Goal: Transaction & Acquisition: Purchase product/service

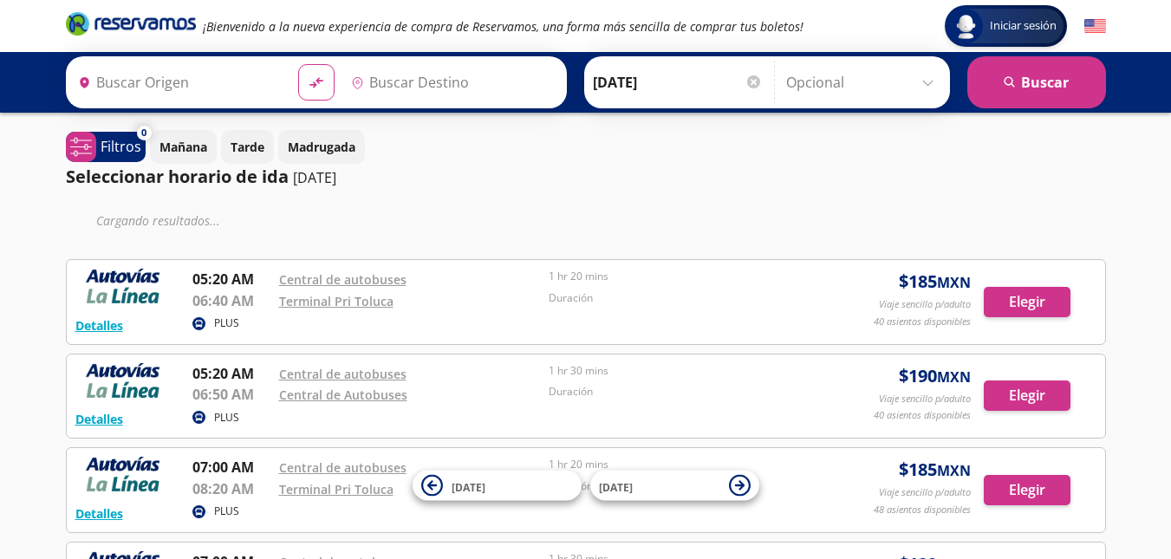
type input "Zitácuaro, [GEOGRAPHIC_DATA]"
type input "Toluca, [GEOGRAPHIC_DATA]"
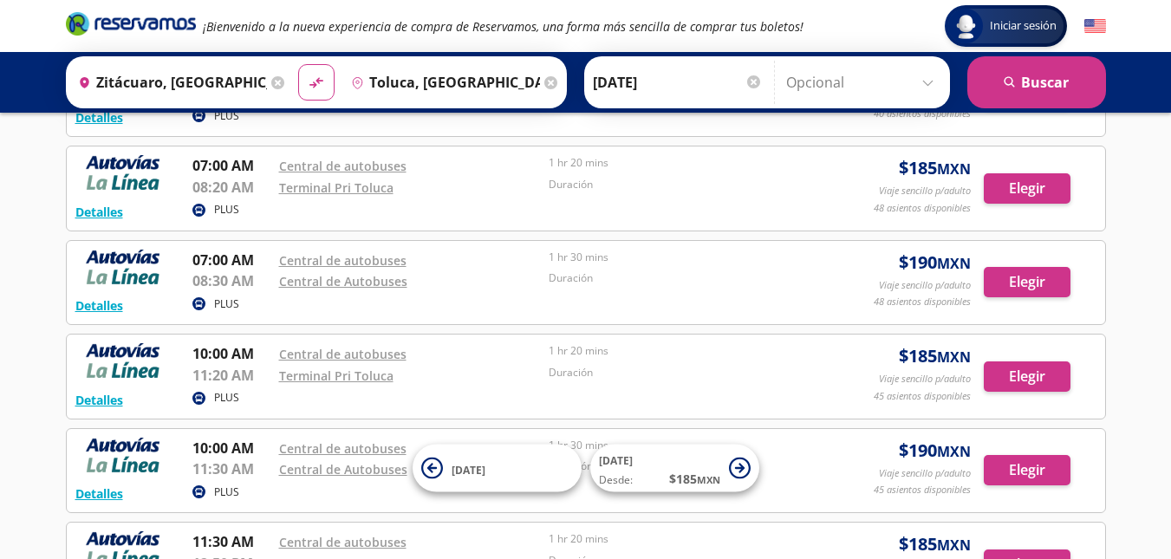
scroll to position [266, 0]
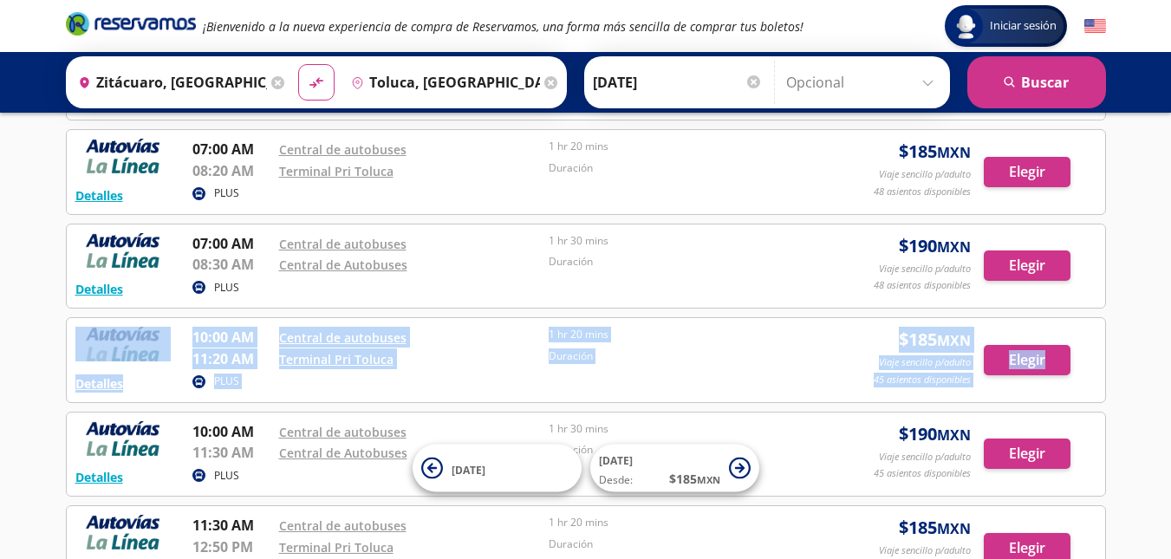
drag, startPoint x: 1169, startPoint y: 308, endPoint x: 1158, endPoint y: 343, distance: 37.3
click at [1158, 343] on div "Iniciar sesión Iniciar sesión ¡Bienvenido a la nueva experiencia de compra de R…" at bounding box center [585, 373] width 1171 height 1279
click at [1129, 276] on div "Iniciar sesión Iniciar sesión ¡Bienvenido a la nueva experiencia de compra de R…" at bounding box center [585, 373] width 1171 height 1279
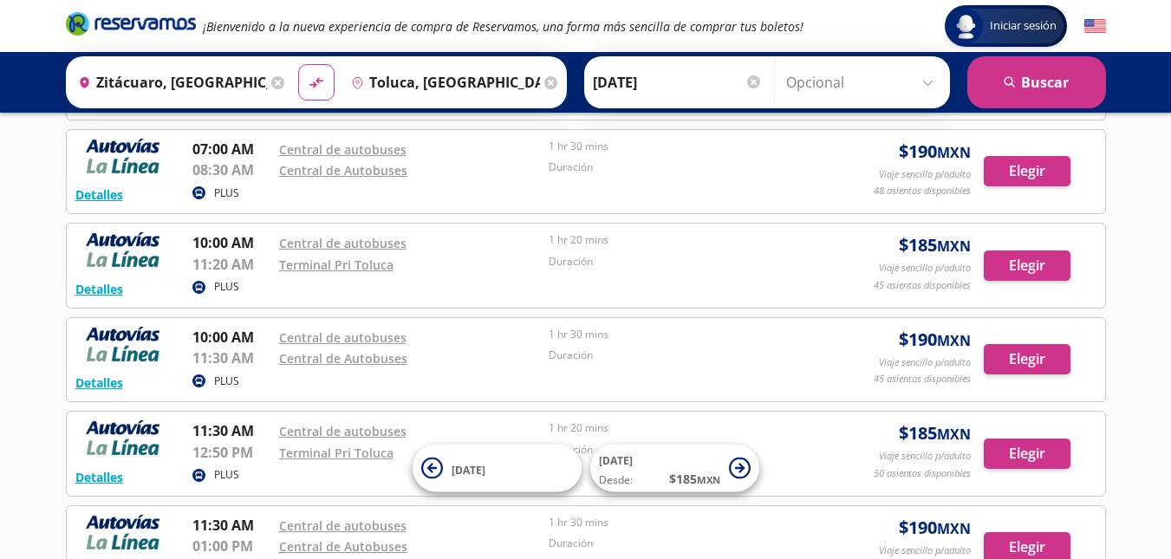
scroll to position [363, 0]
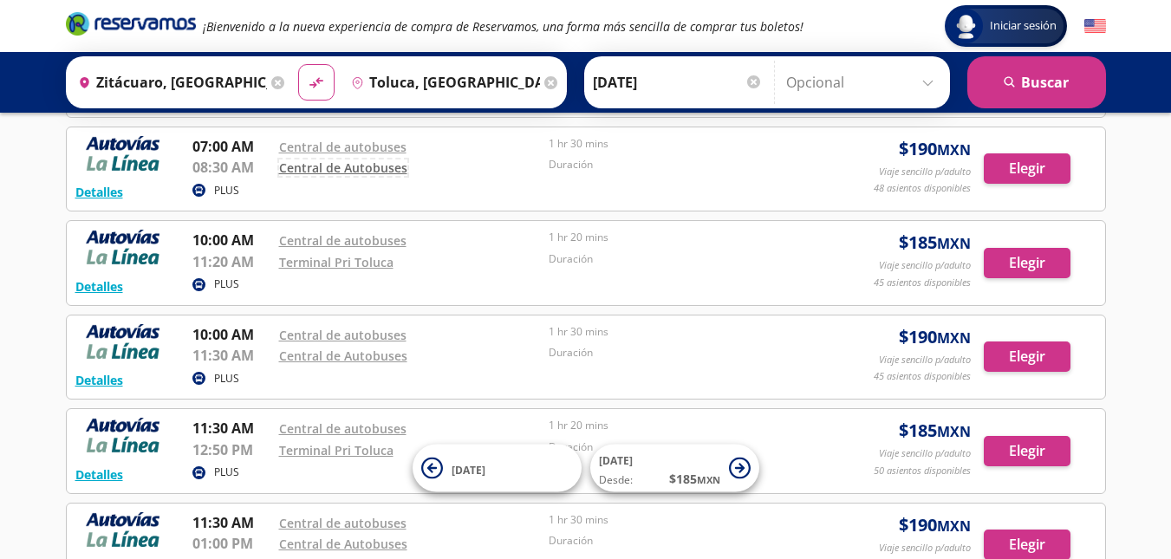
click at [359, 171] on link "Central de Autobuses" at bounding box center [343, 167] width 128 height 16
click at [368, 145] on link "Central de autobuses" at bounding box center [342, 147] width 127 height 16
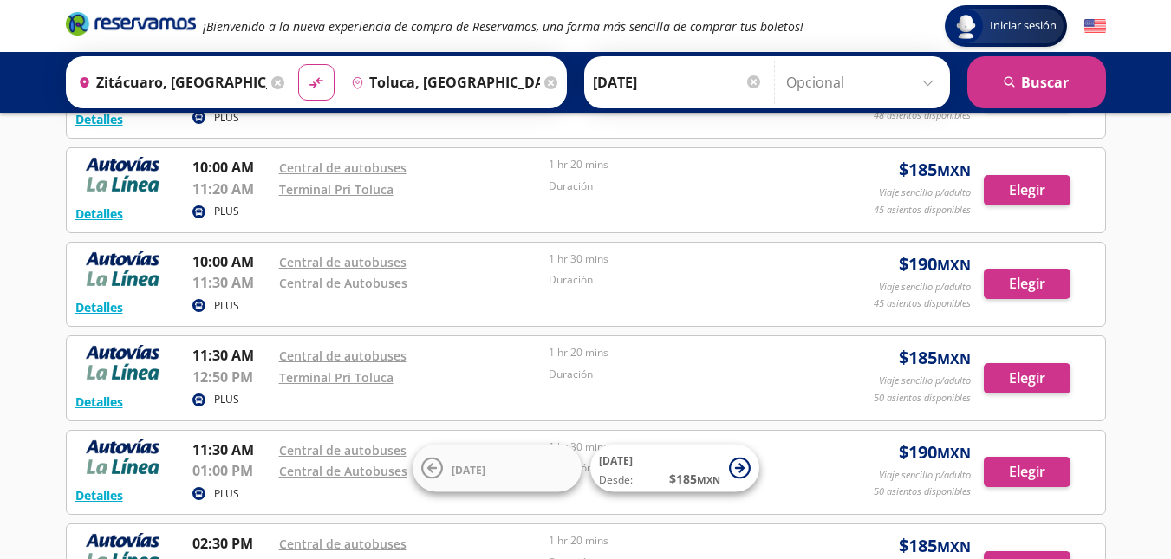
scroll to position [453, 0]
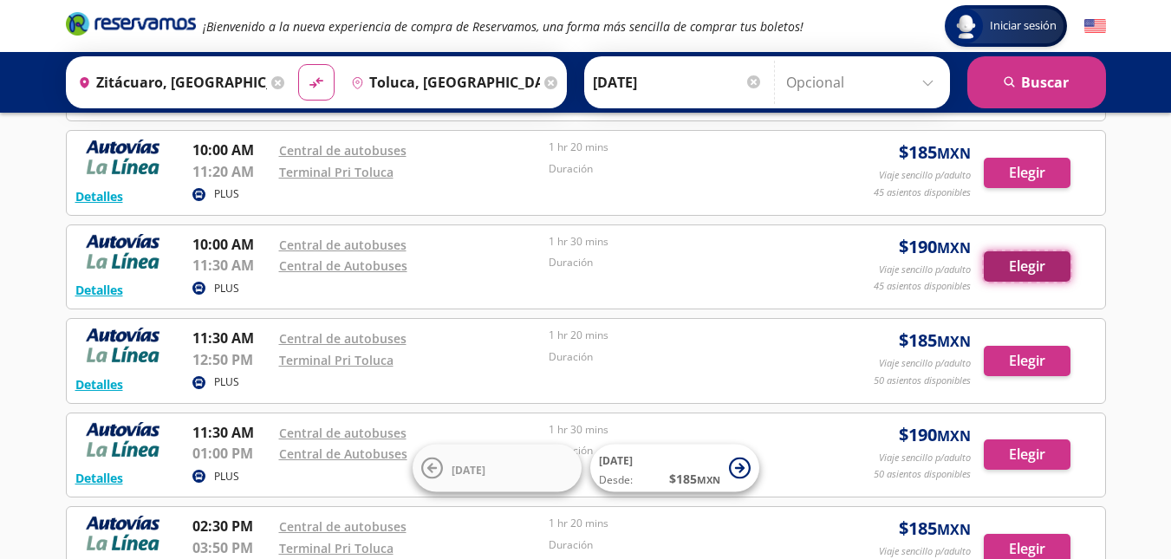
click at [1054, 271] on button "Elegir" at bounding box center [1027, 266] width 87 height 30
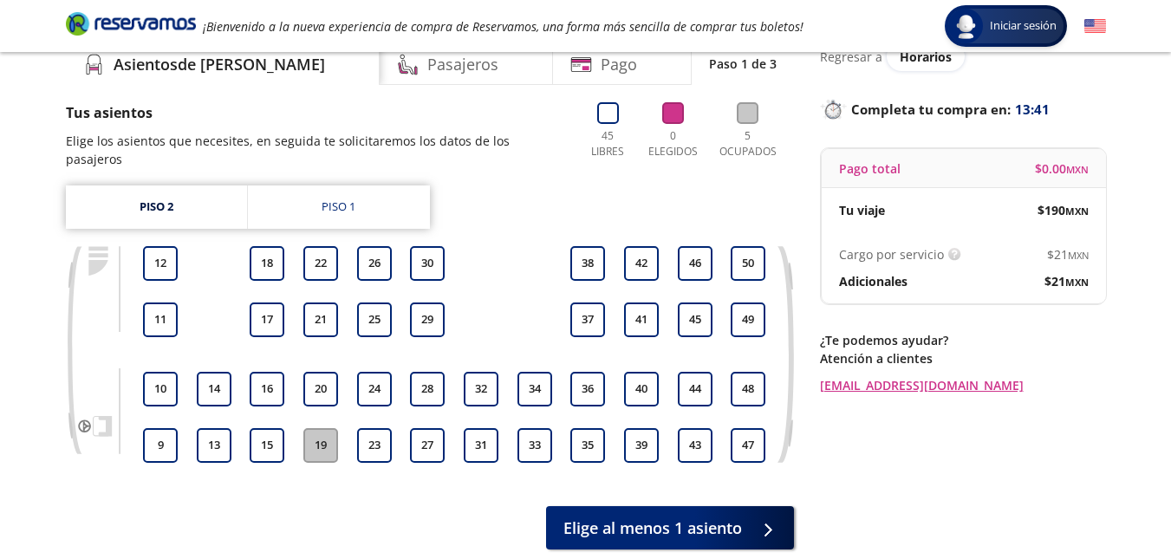
scroll to position [13, 0]
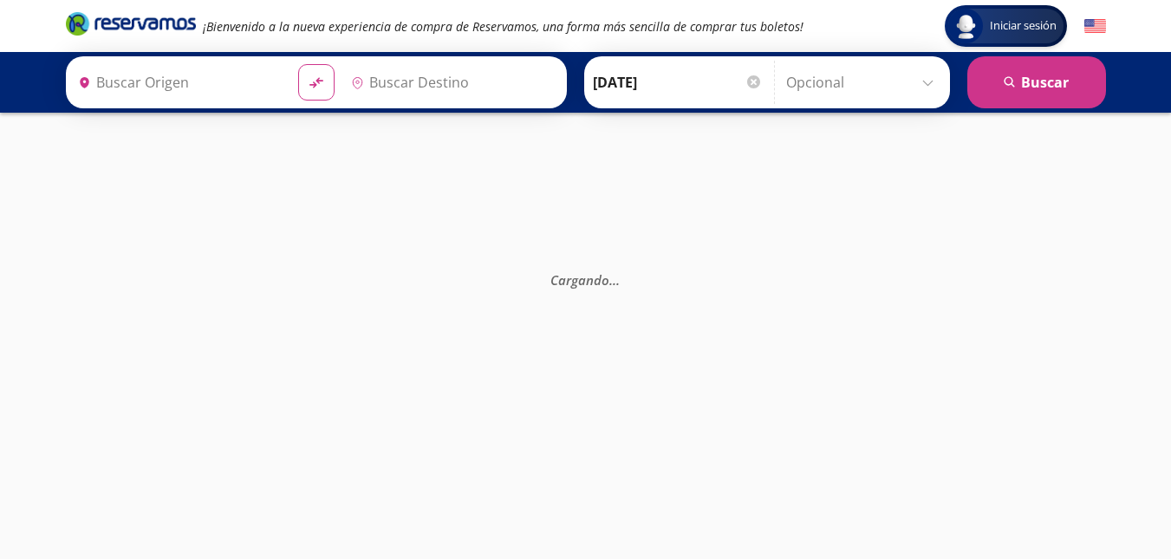
type input "Toluca, [GEOGRAPHIC_DATA]"
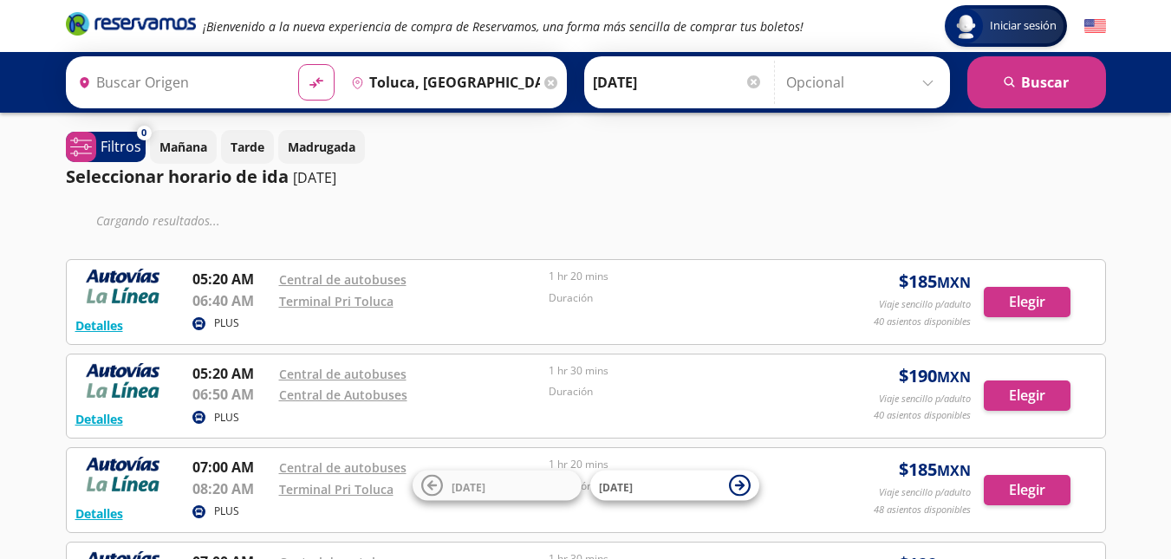
type input "Zitácuaro, [GEOGRAPHIC_DATA]"
click at [587, 146] on div "Mañana Tarde Madrugada" at bounding box center [628, 147] width 956 height 34
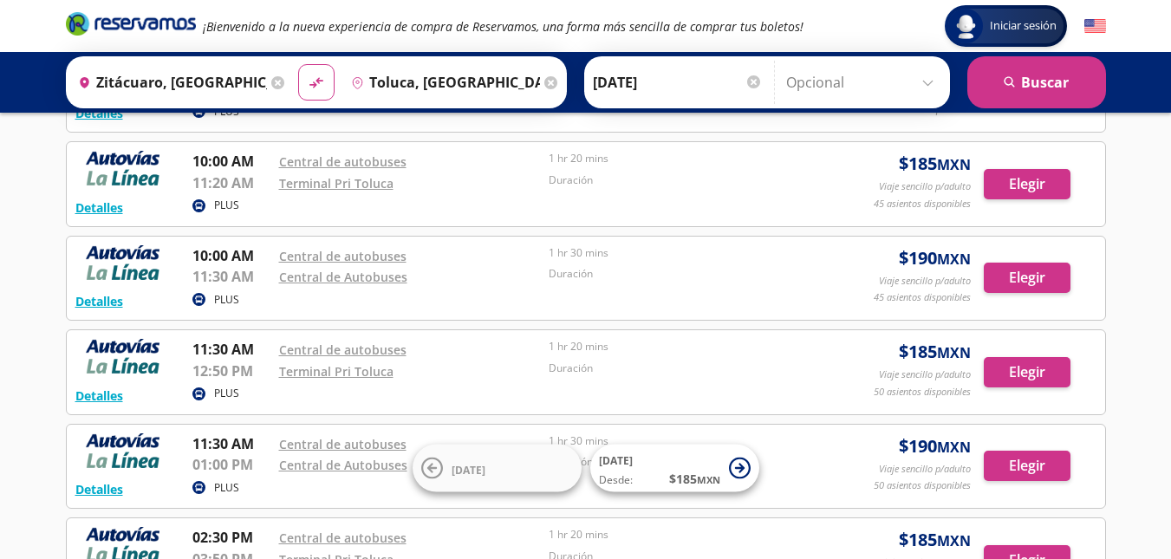
scroll to position [439, 0]
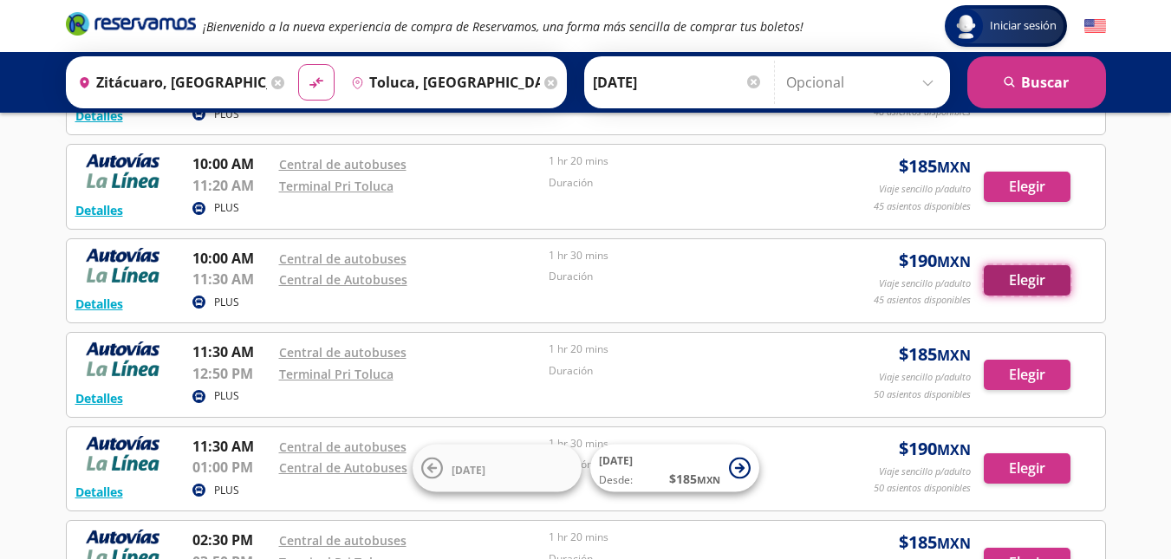
click at [1032, 285] on button "Elegir" at bounding box center [1027, 280] width 87 height 30
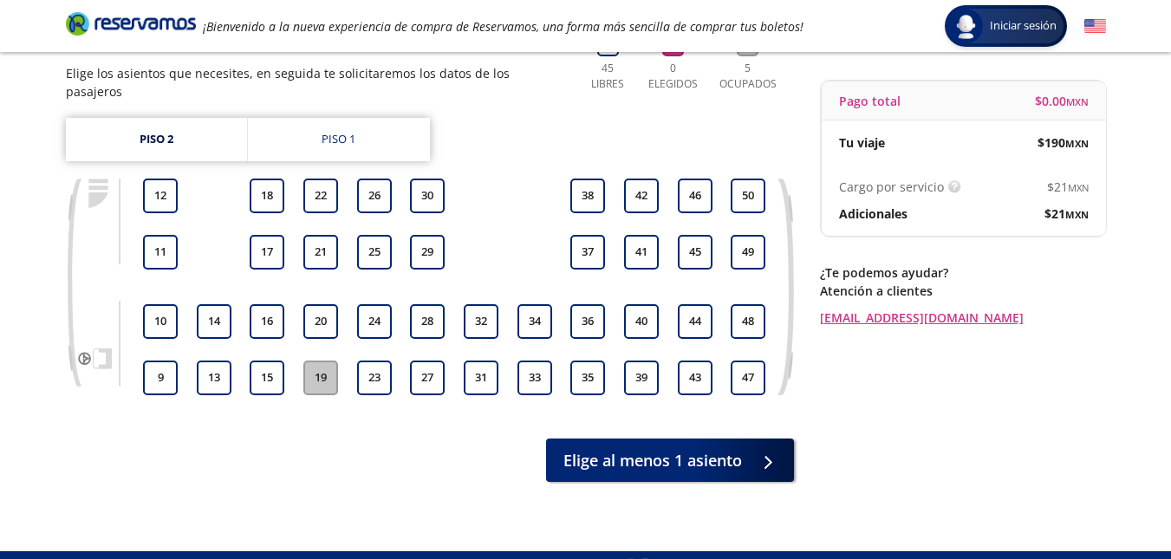
scroll to position [114, 0]
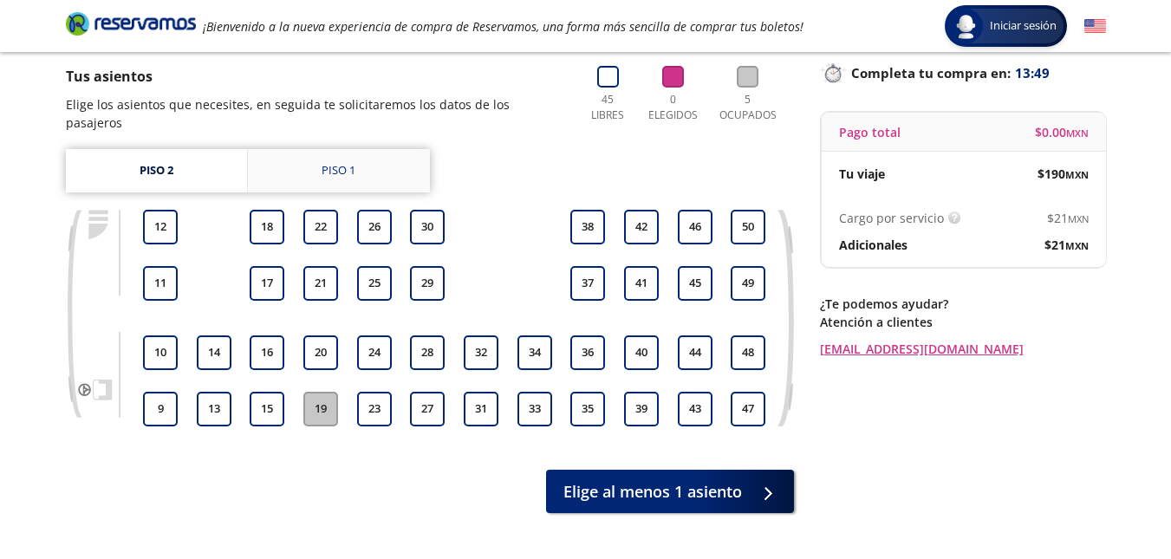
click at [338, 162] on div "Piso 1" at bounding box center [339, 170] width 34 height 17
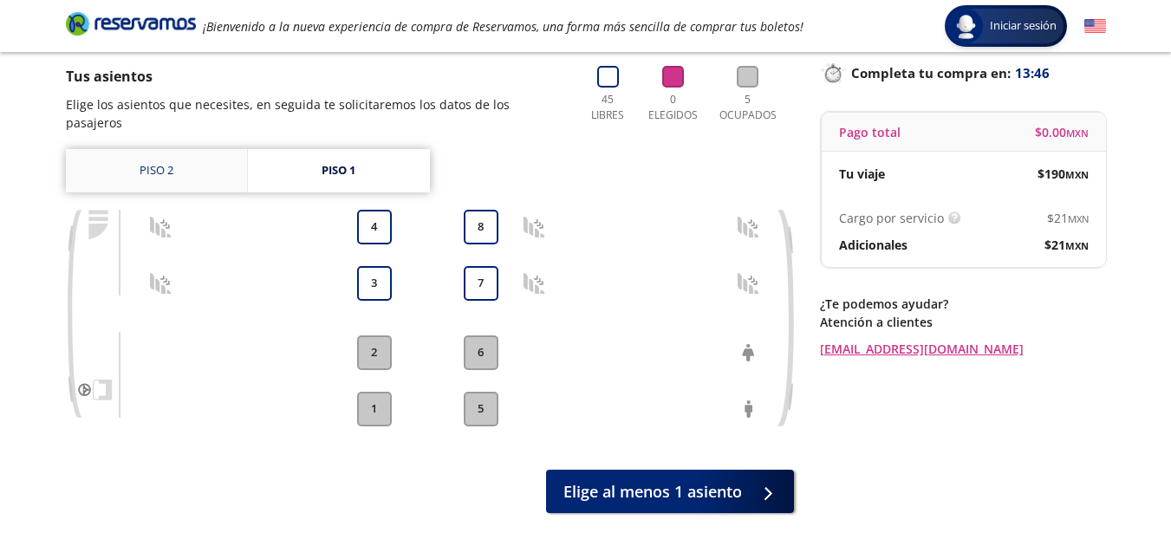
click at [172, 157] on link "Piso 2" at bounding box center [156, 170] width 181 height 43
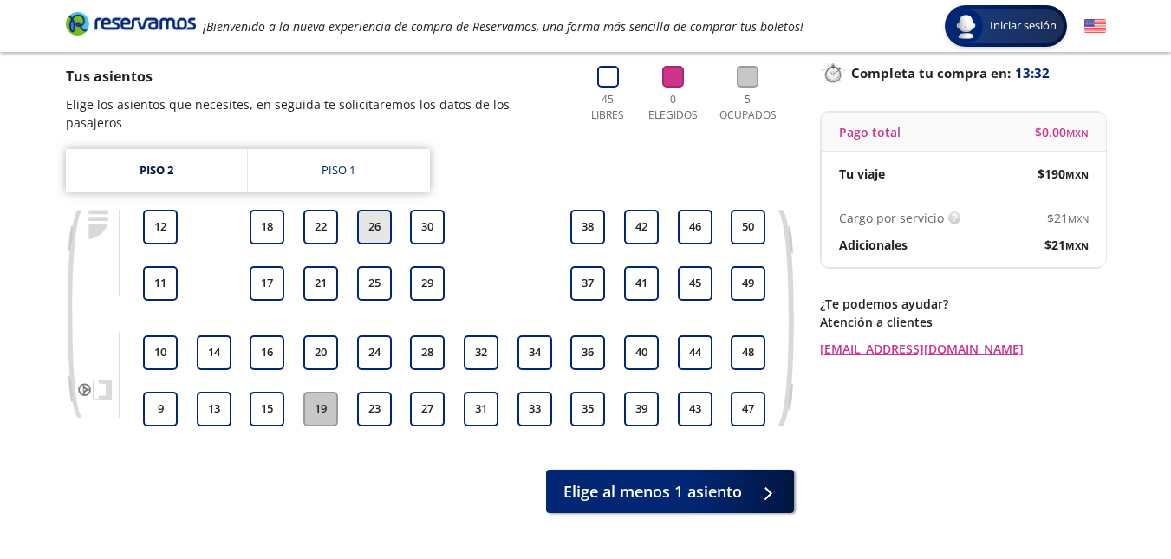
click at [387, 212] on button "26" at bounding box center [374, 227] width 35 height 35
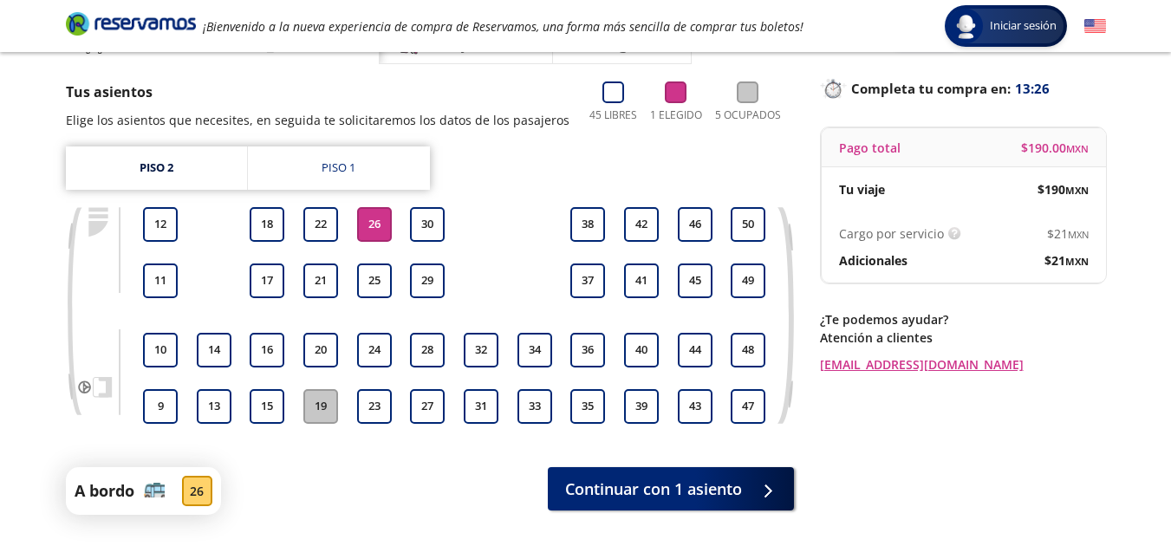
scroll to position [166, 0]
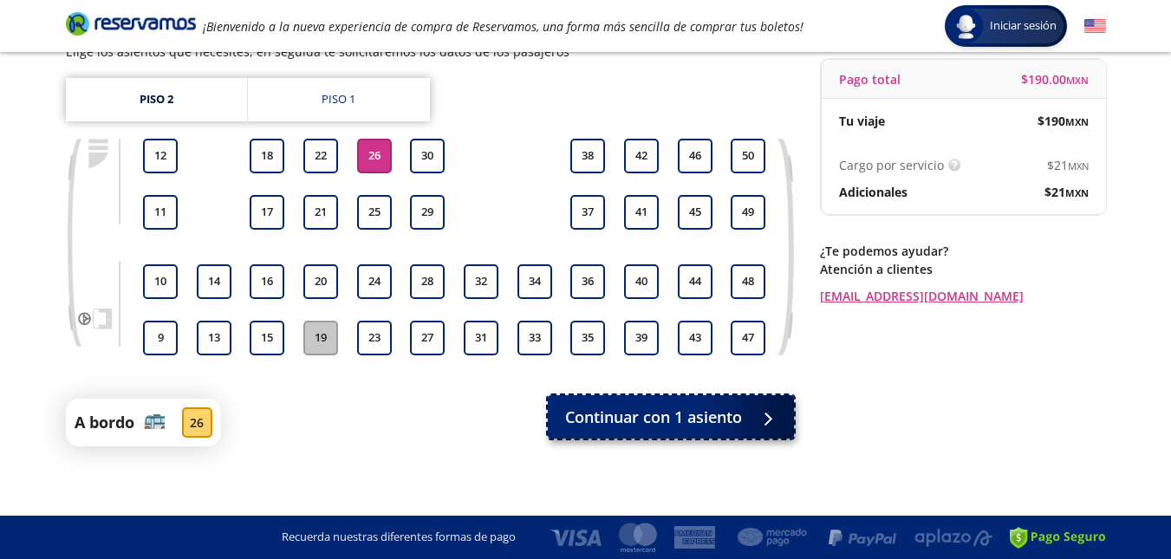
click at [681, 430] on button "Continuar con 1 asiento" at bounding box center [671, 416] width 246 height 43
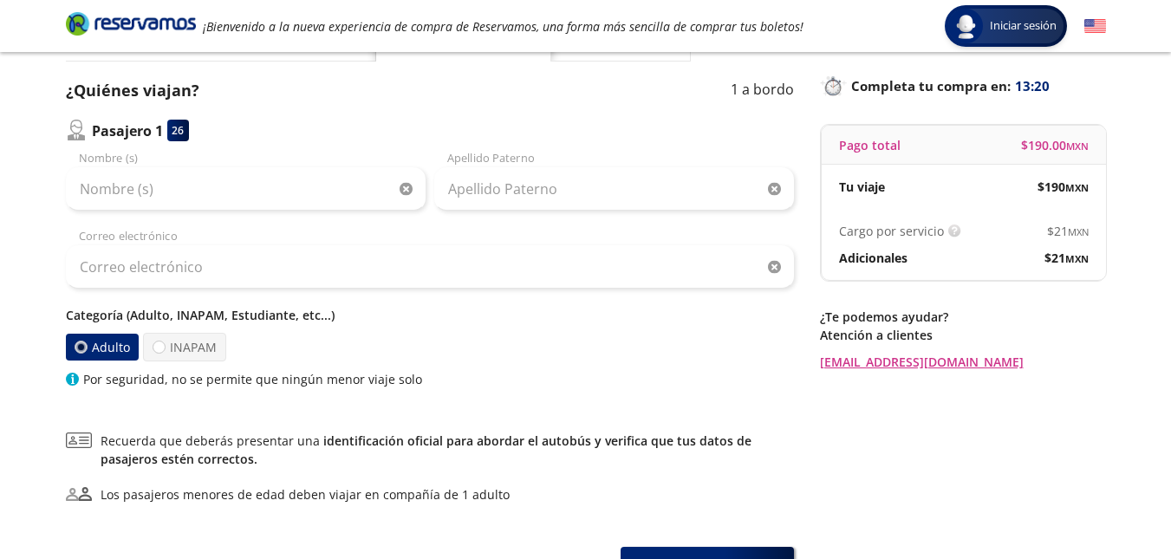
scroll to position [106, 0]
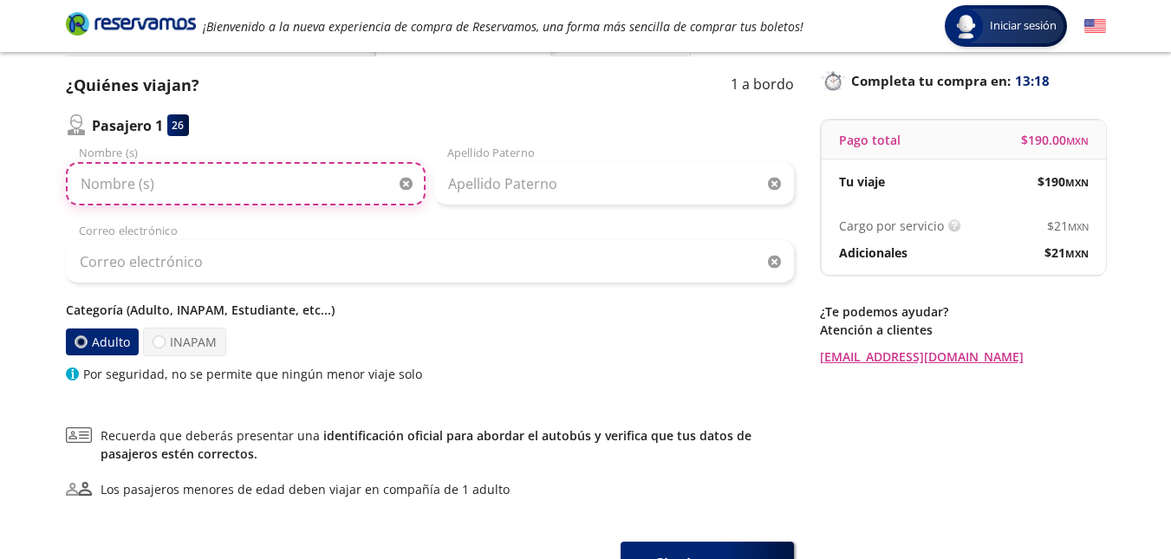
click at [339, 181] on input "Nombre (s)" at bounding box center [246, 183] width 360 height 43
type input "[PERSON_NAME]"
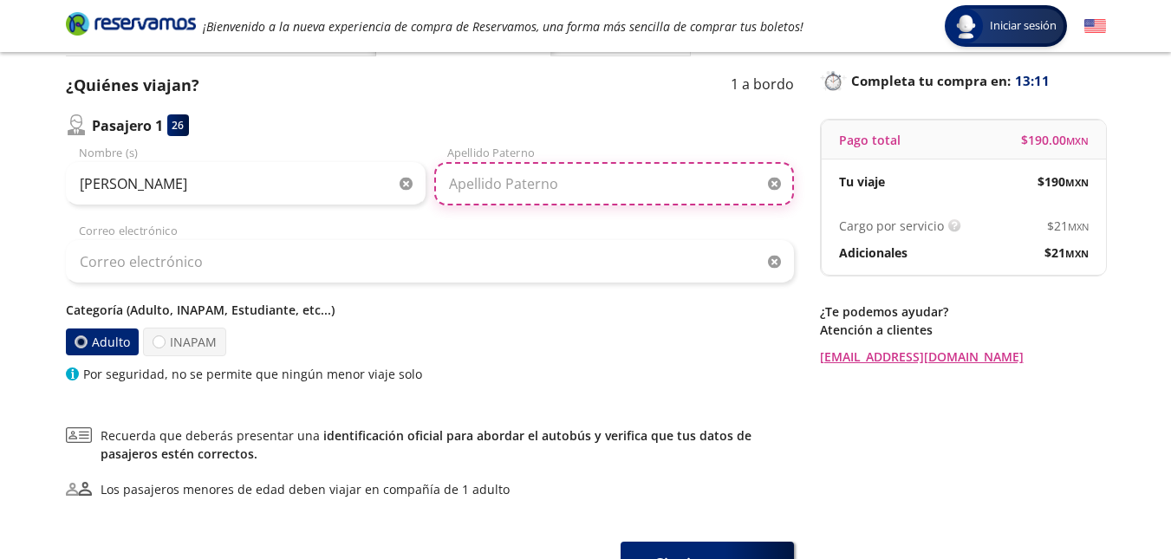
click at [512, 197] on input "Apellido Paterno" at bounding box center [614, 183] width 360 height 43
type input "[PERSON_NAME]"
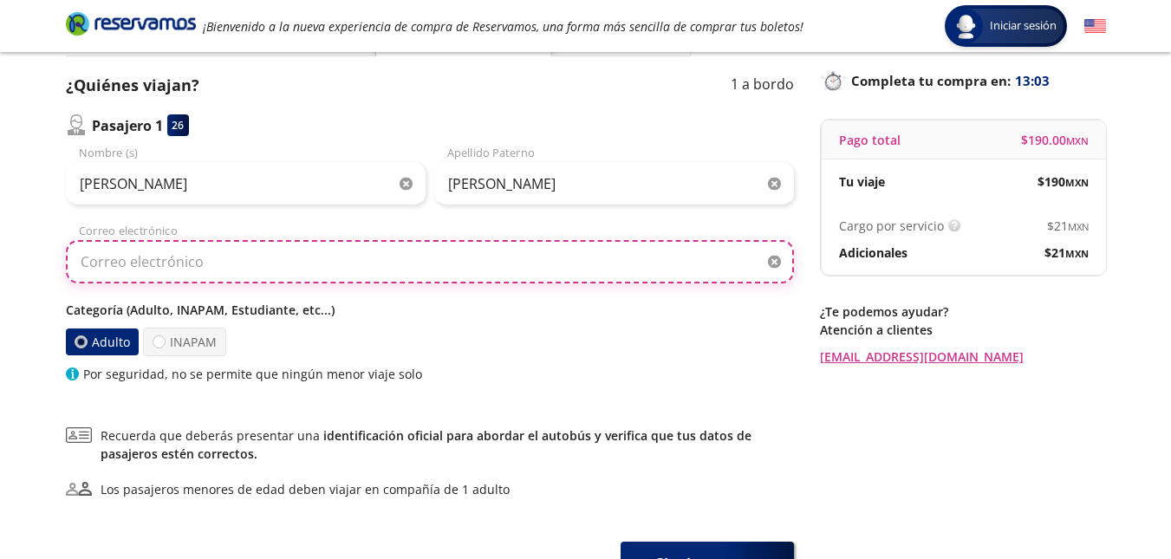
click at [378, 259] on input "Correo electrónico" at bounding box center [430, 261] width 728 height 43
type input "[EMAIL_ADDRESS][DOMAIN_NAME]"
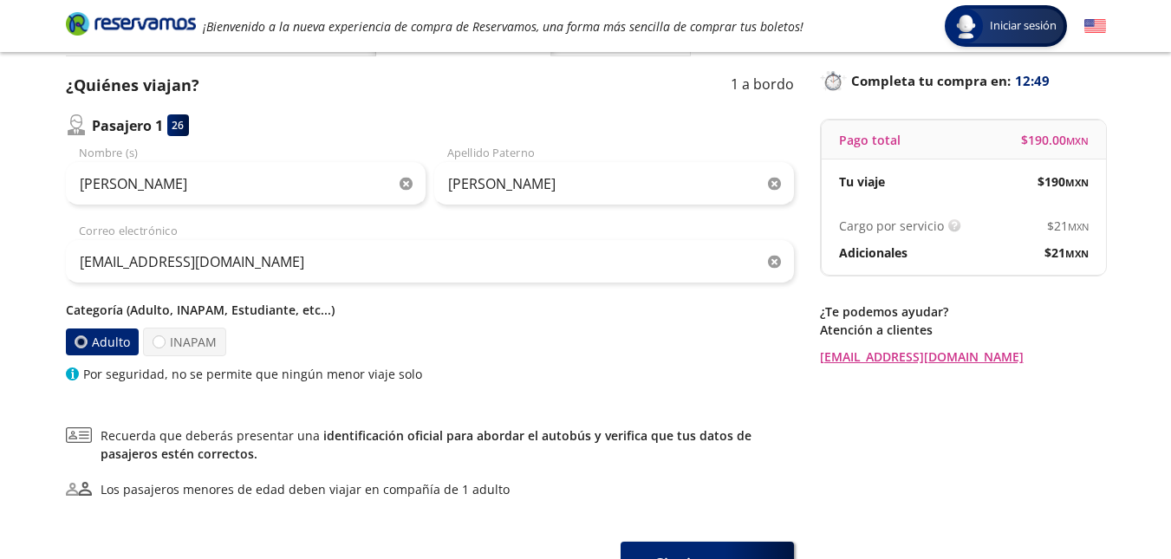
click at [663, 310] on p "Categoría (Adulto, INAPAM, Estudiante, etc...)" at bounding box center [430, 310] width 728 height 18
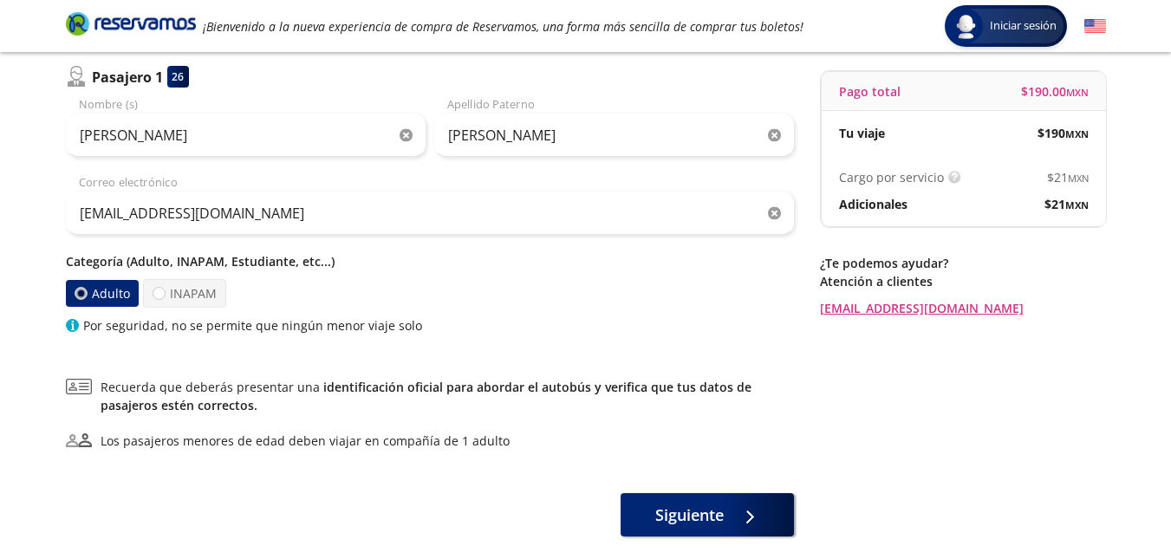
scroll to position [244, 0]
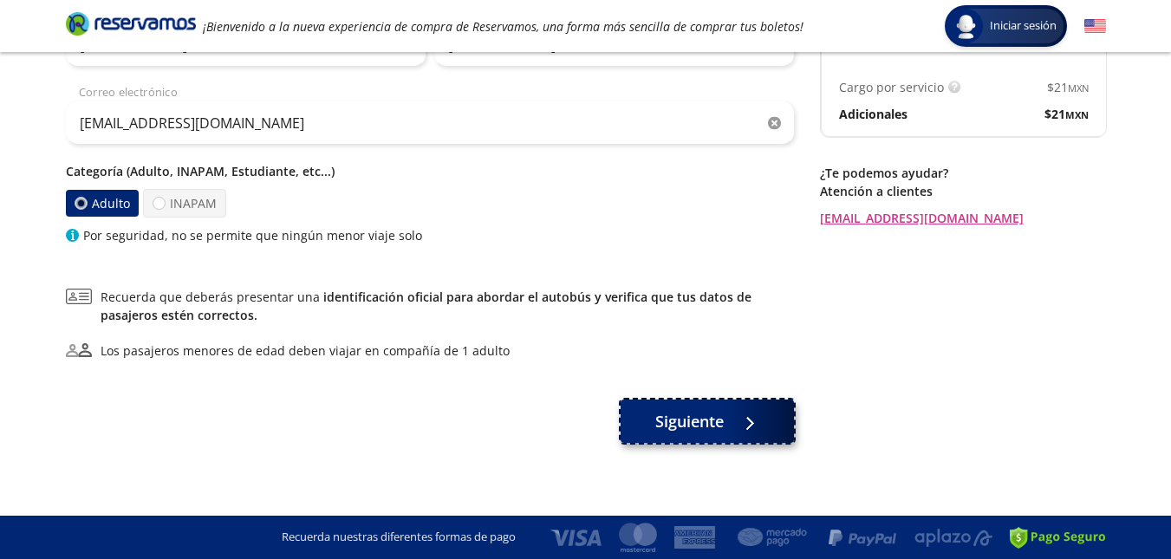
click at [749, 422] on div at bounding box center [745, 422] width 26 height 22
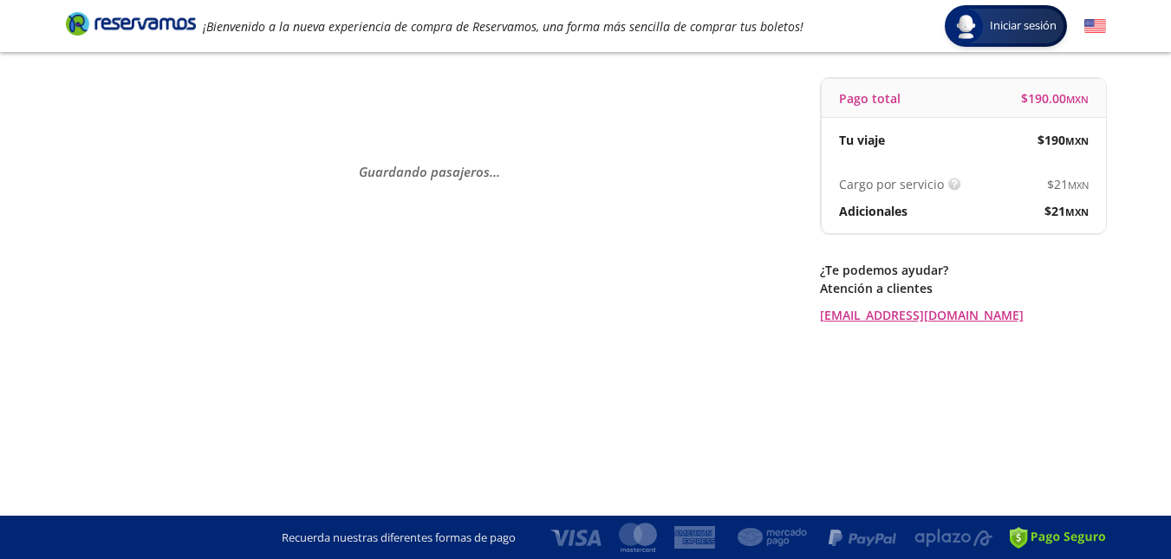
scroll to position [0, 0]
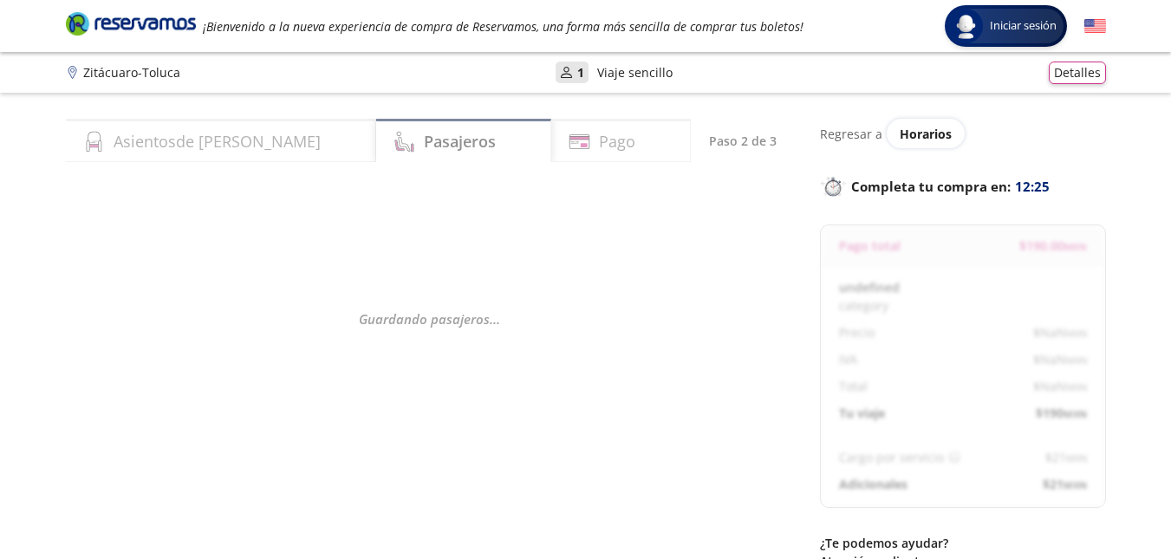
select select "MX"
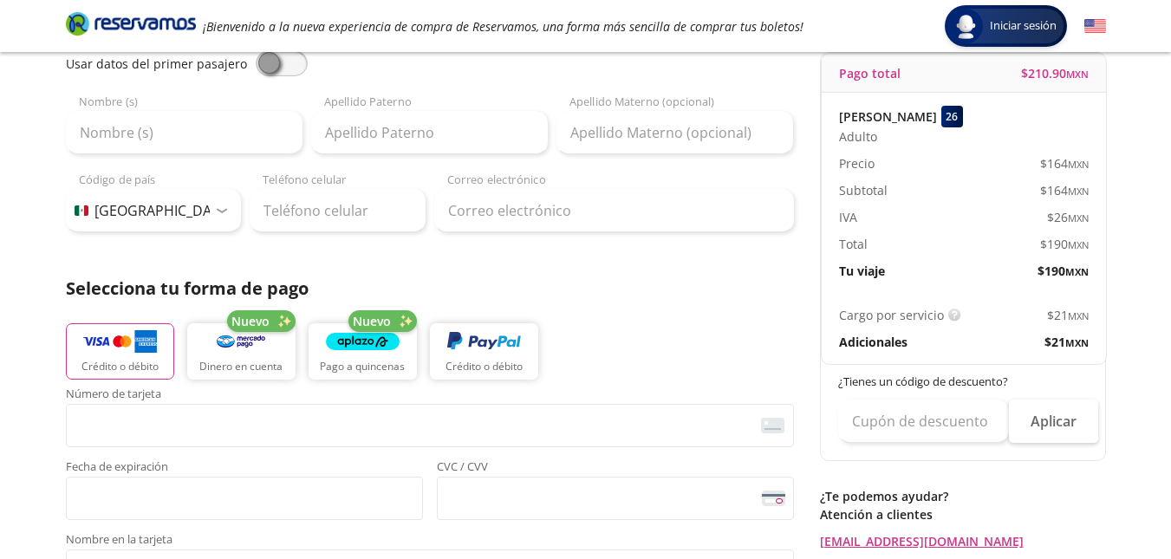
scroll to position [102, 0]
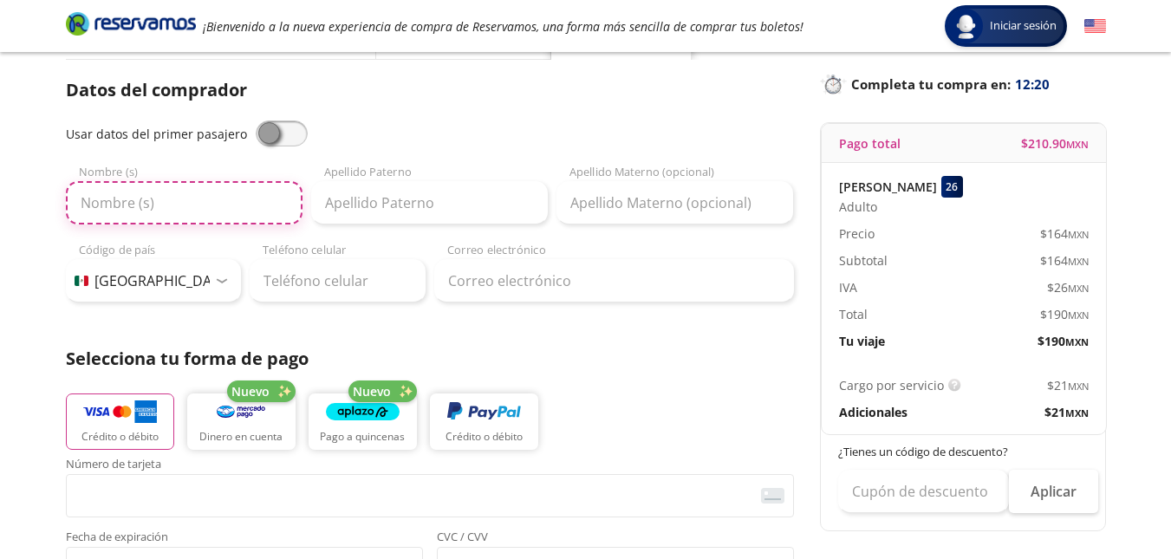
click at [192, 205] on input "Nombre (s)" at bounding box center [184, 202] width 237 height 43
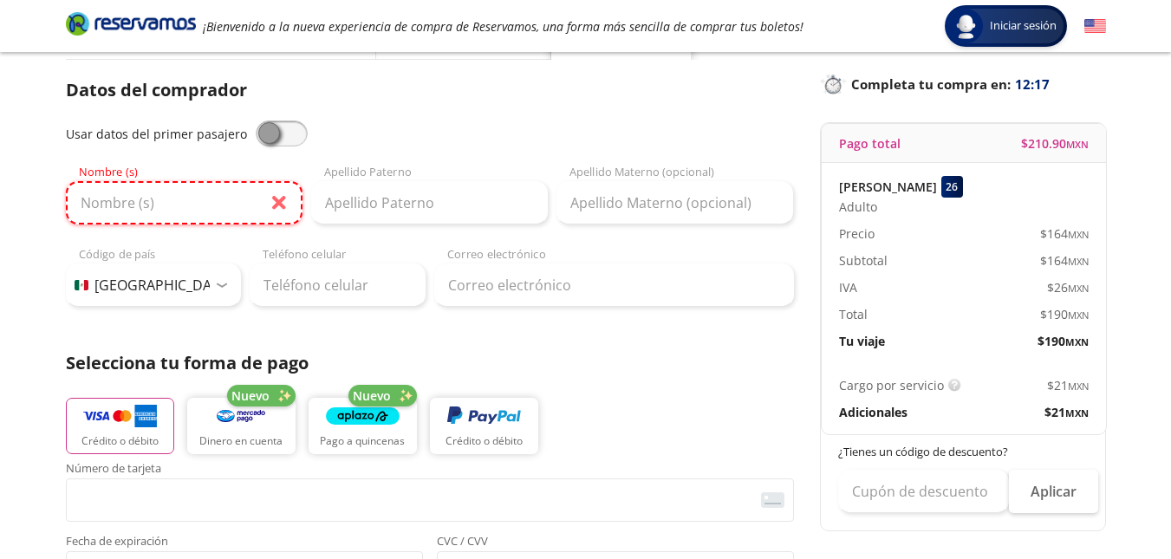
type input "[DEMOGRAPHIC_DATA]"
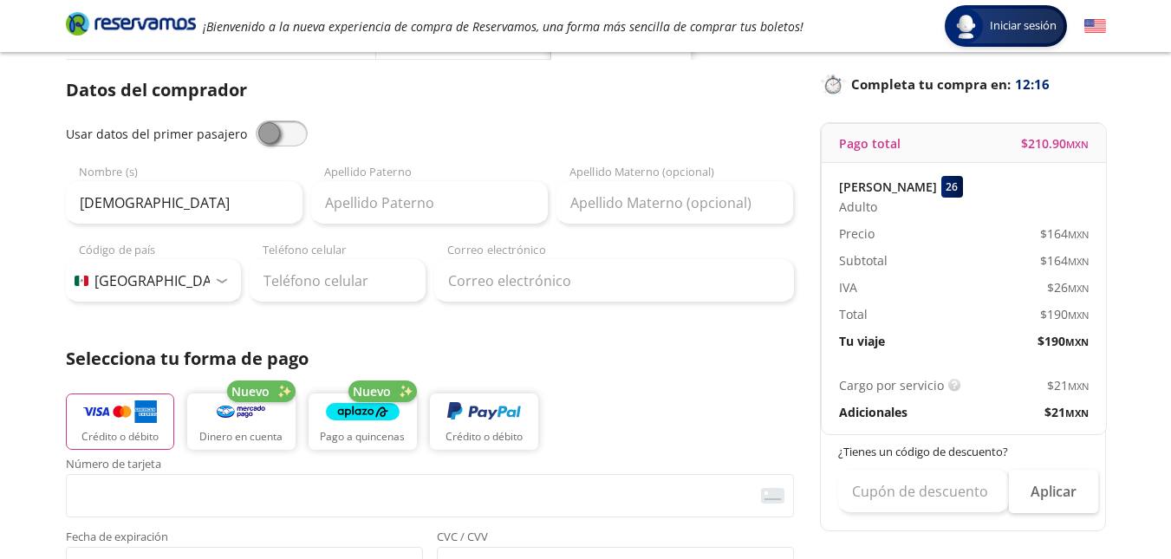
click at [713, 89] on p "Datos del comprador" at bounding box center [430, 90] width 728 height 26
click at [433, 209] on input "Apellido Paterno" at bounding box center [429, 202] width 237 height 43
click at [210, 208] on input "[DEMOGRAPHIC_DATA]" at bounding box center [184, 202] width 237 height 43
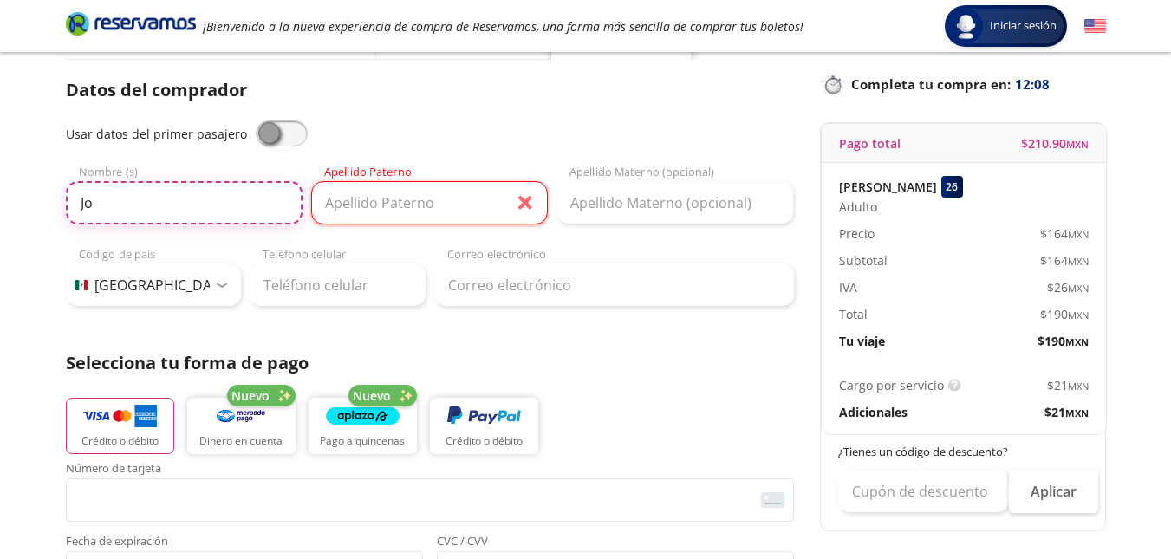
type input "J"
type input "a"
type input "[PERSON_NAME]"
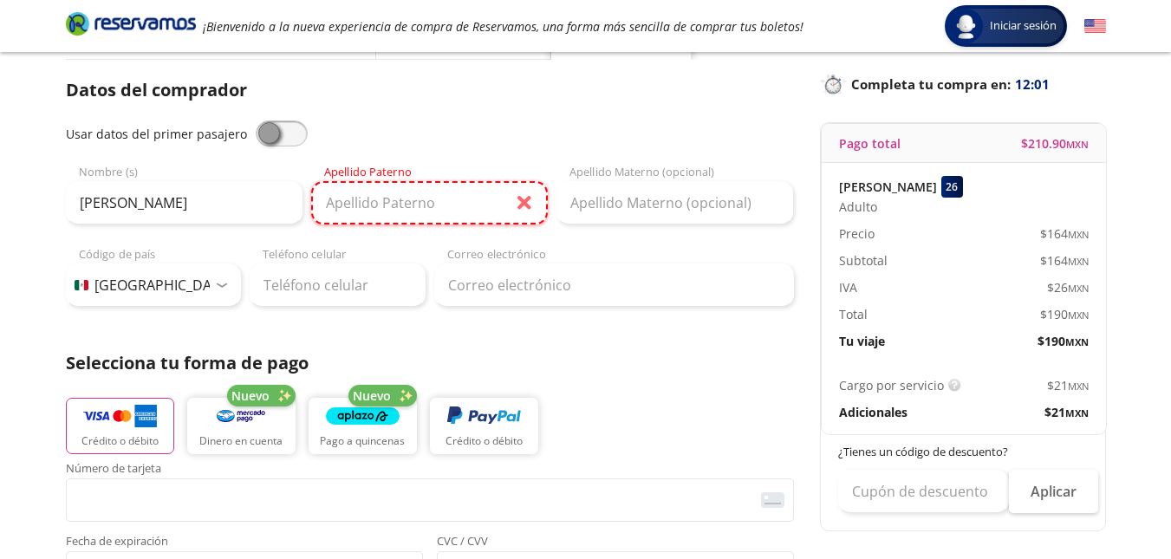
click at [400, 213] on input "Apellido Paterno" at bounding box center [429, 202] width 237 height 43
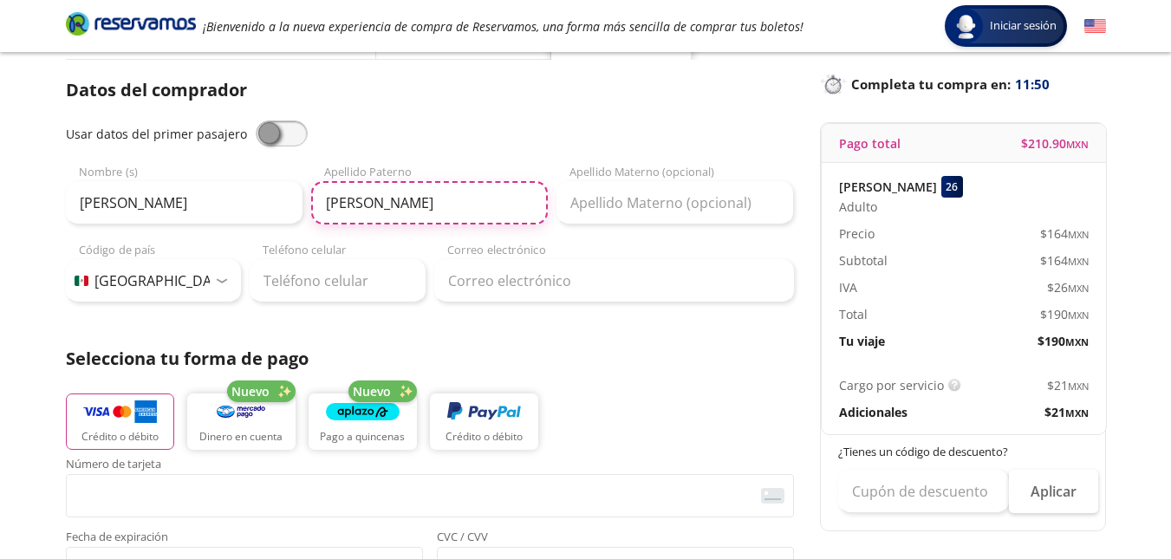
type input "[PERSON_NAME]"
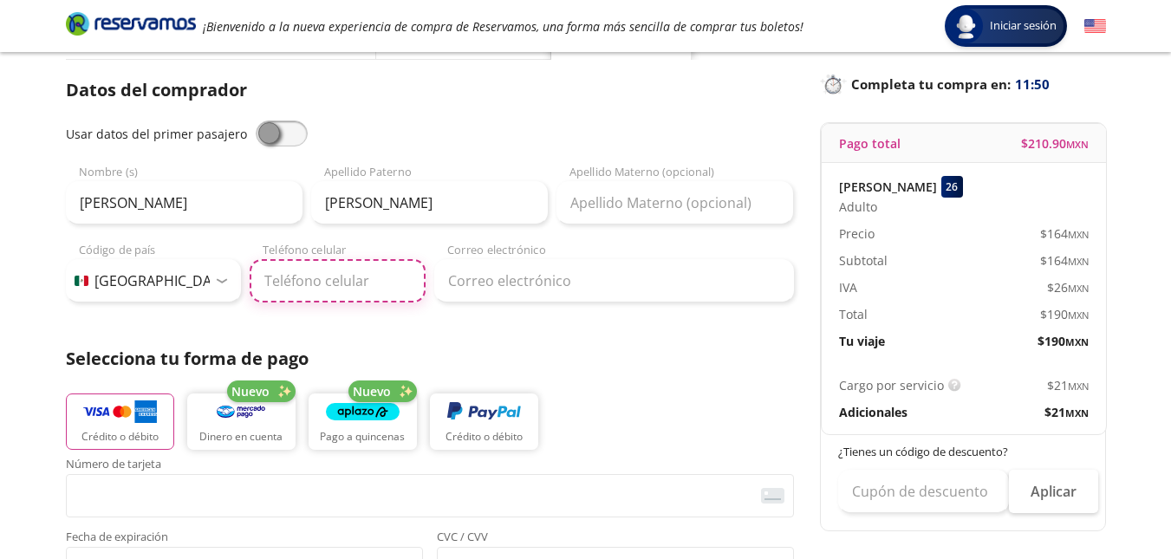
click at [345, 290] on input "Teléfono celular" at bounding box center [338, 280] width 176 height 43
type input "715 173 4025"
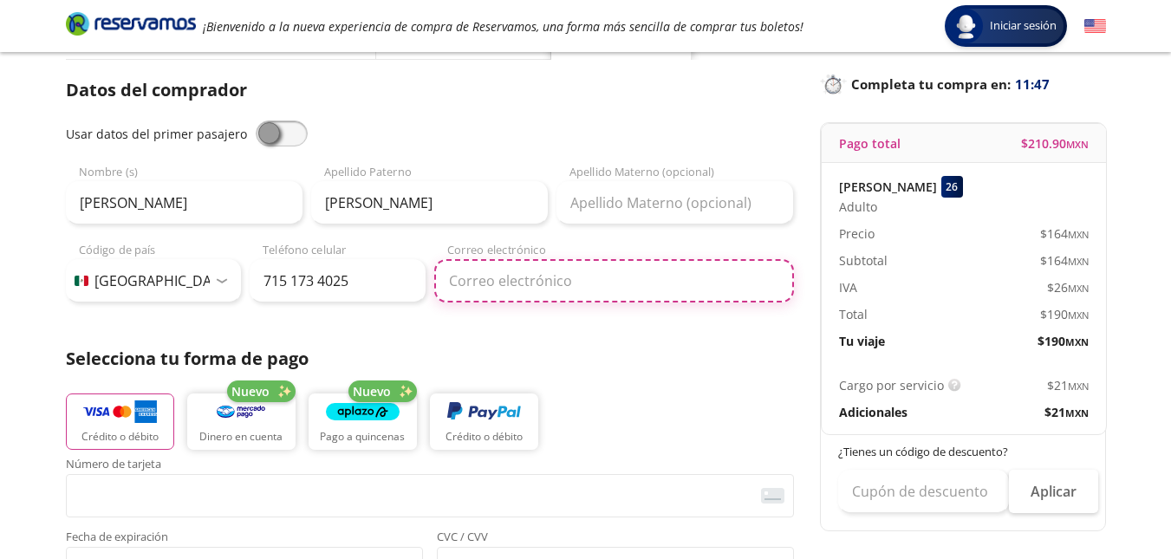
click at [545, 271] on input "Correo electrónico" at bounding box center [614, 280] width 360 height 43
type input "[EMAIL_ADDRESS][DOMAIN_NAME]"
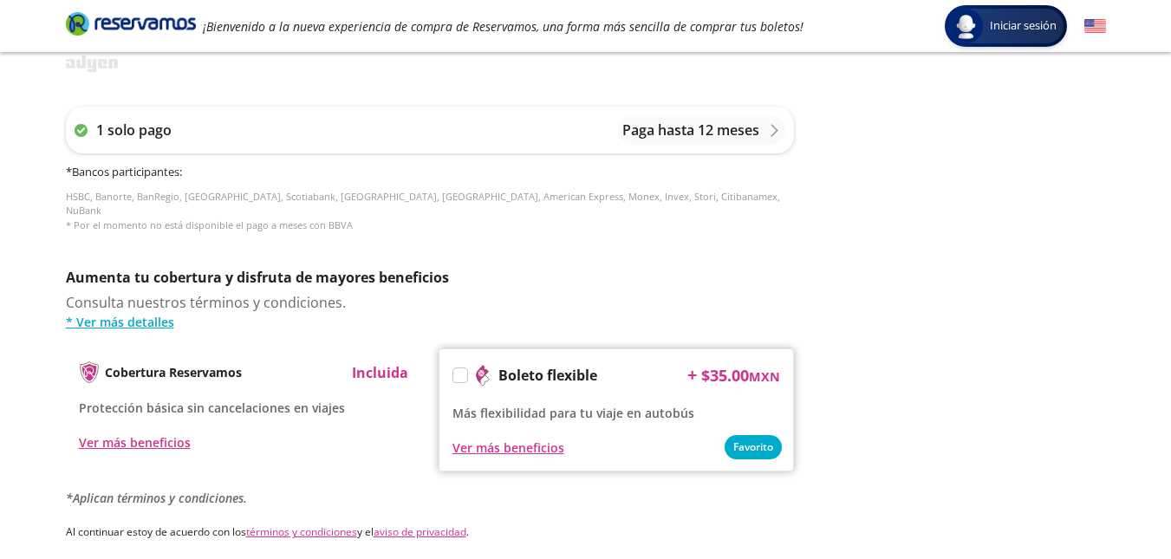
scroll to position [863, 0]
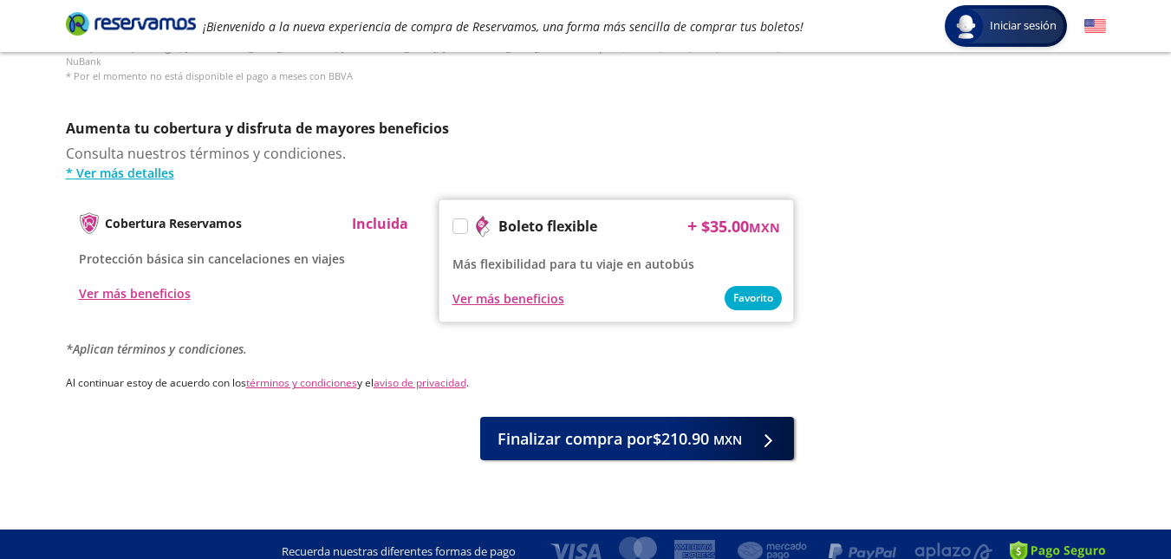
click at [455, 219] on label at bounding box center [460, 226] width 14 height 14
click at [455, 224] on input "Boleto flexible" at bounding box center [458, 229] width 11 height 11
click at [462, 222] on icon at bounding box center [459, 228] width 13 height 13
click at [462, 224] on input "Boleto flexible" at bounding box center [458, 229] width 11 height 11
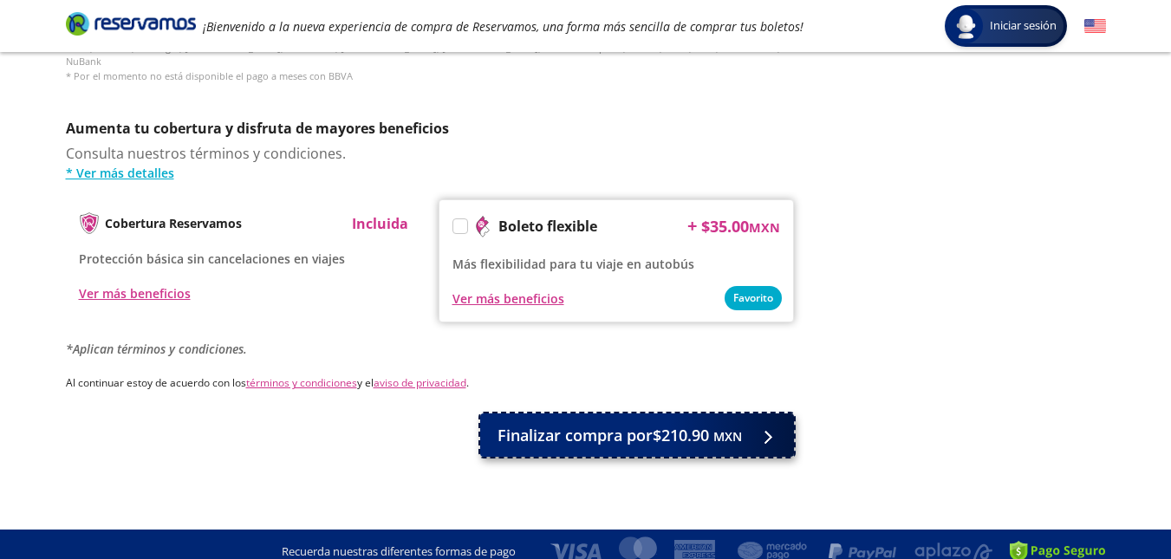
click at [713, 439] on button "Finalizar compra por $210.90 MXN" at bounding box center [637, 434] width 314 height 43
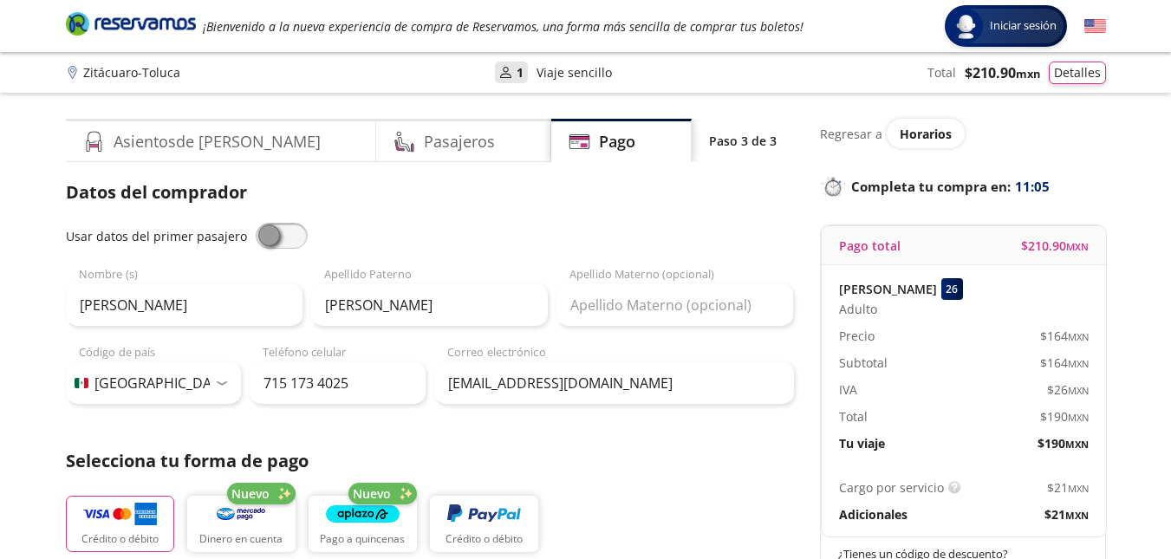
scroll to position [981, 0]
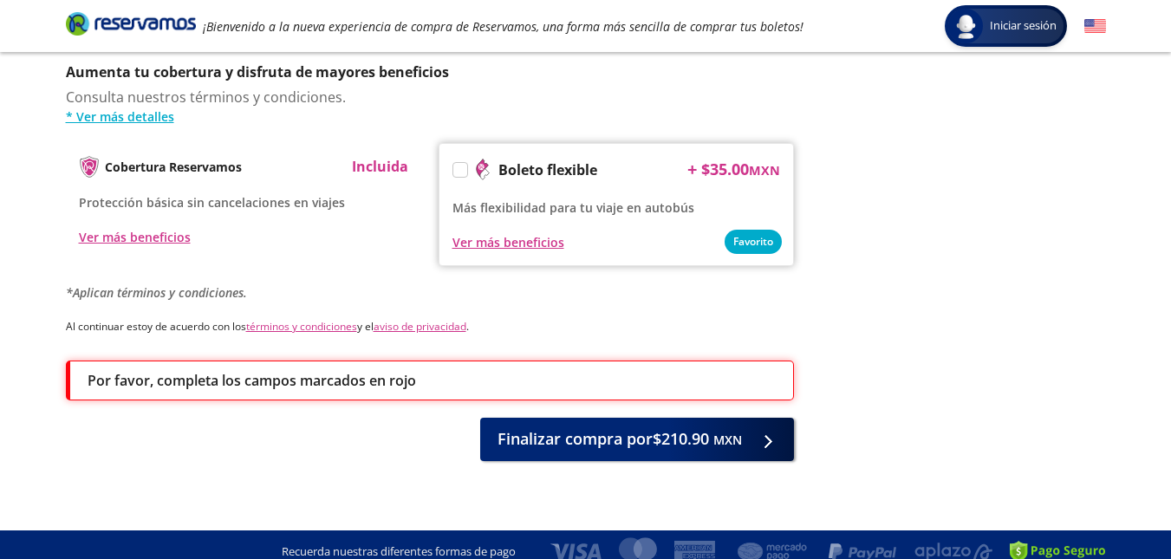
drag, startPoint x: 1154, startPoint y: 220, endPoint x: 1181, endPoint y: 185, distance: 45.1
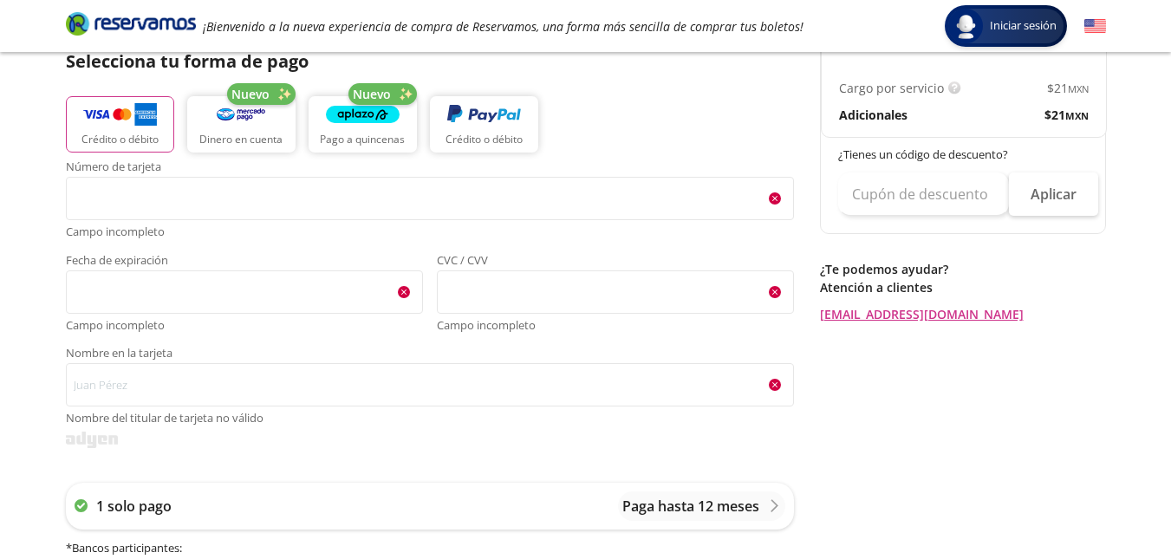
scroll to position [405, 0]
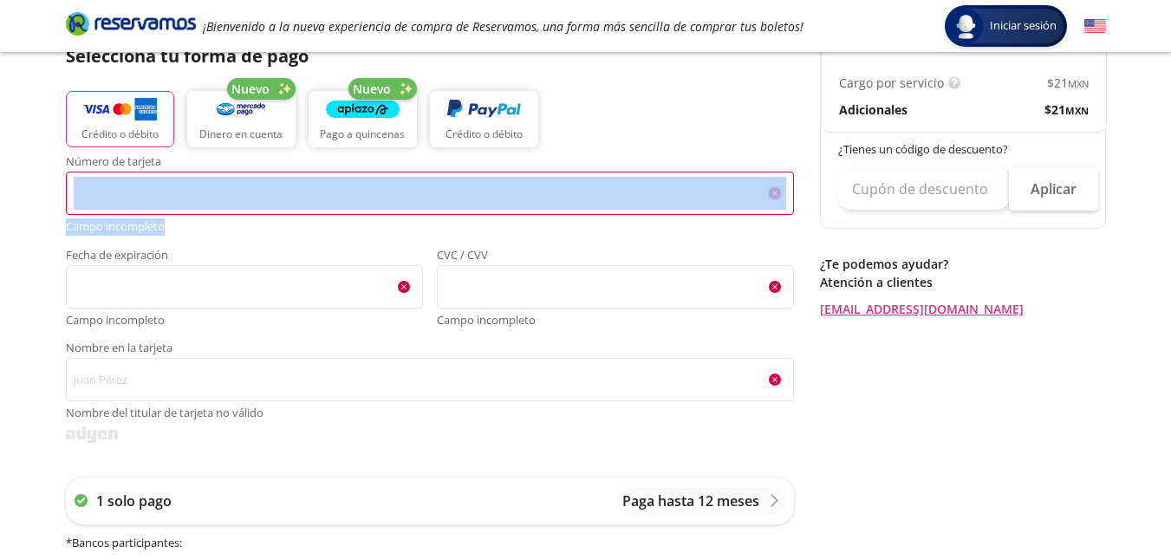
drag, startPoint x: 353, startPoint y: 221, endPoint x: 310, endPoint y: 209, distance: 44.2
click at [231, 31] on div "Group 9 Created with Sketch. Pago Zitácuaro - Toluca Iniciar sesión Iniciar ses…" at bounding box center [585, 372] width 1171 height 1555
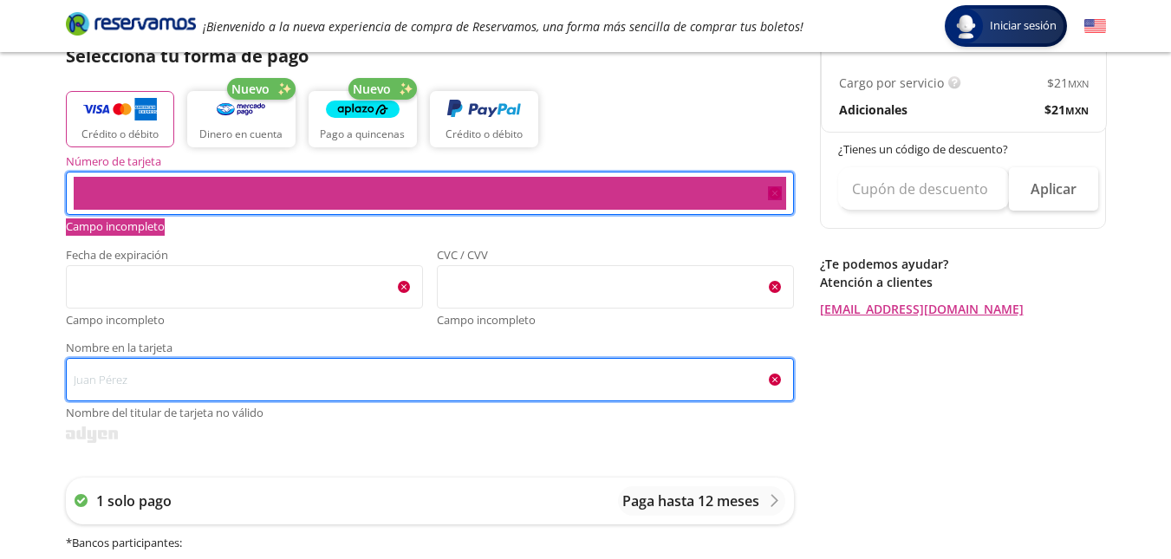
type input "[DEMOGRAPHIC_DATA]"
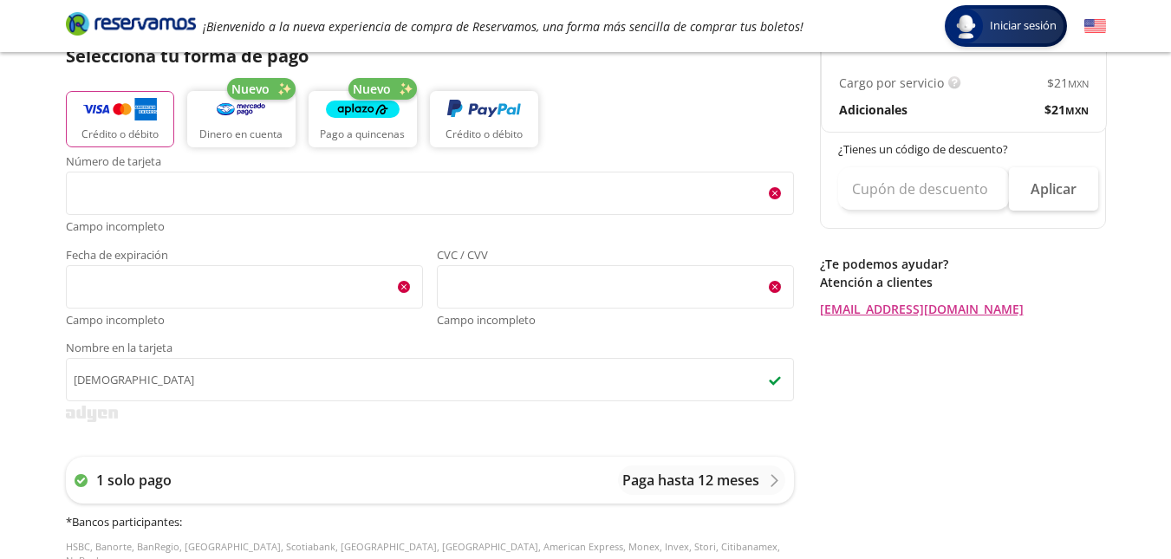
click at [392, 330] on div "Número de tarjeta <p>Your browser does not support iframes.</p> Campo incomplet…" at bounding box center [430, 278] width 728 height 245
click at [540, 238] on div "Número de tarjeta <p>Your browser does not support iframes.</p> Campo incomplet…" at bounding box center [430, 242] width 728 height 172
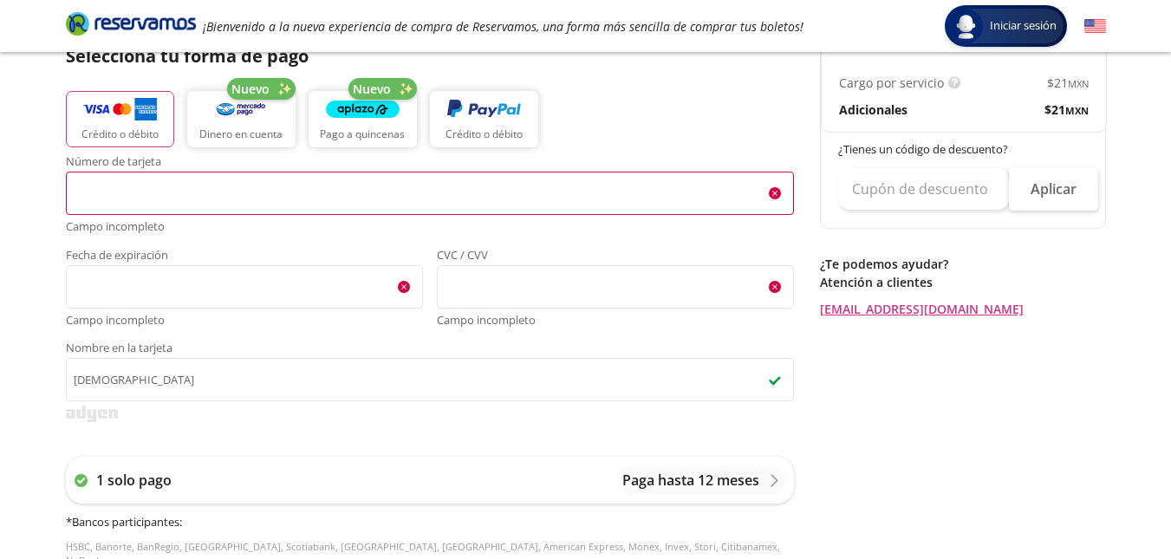
click at [688, 214] on span "<p>Your browser does not support iframes.</p>" at bounding box center [430, 193] width 728 height 43
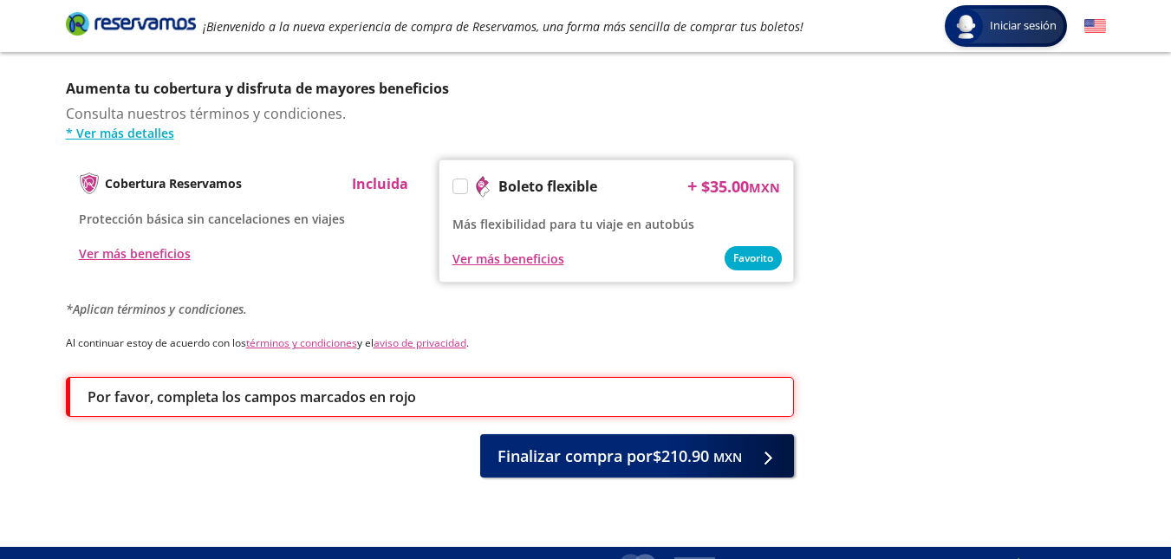
scroll to position [952, 0]
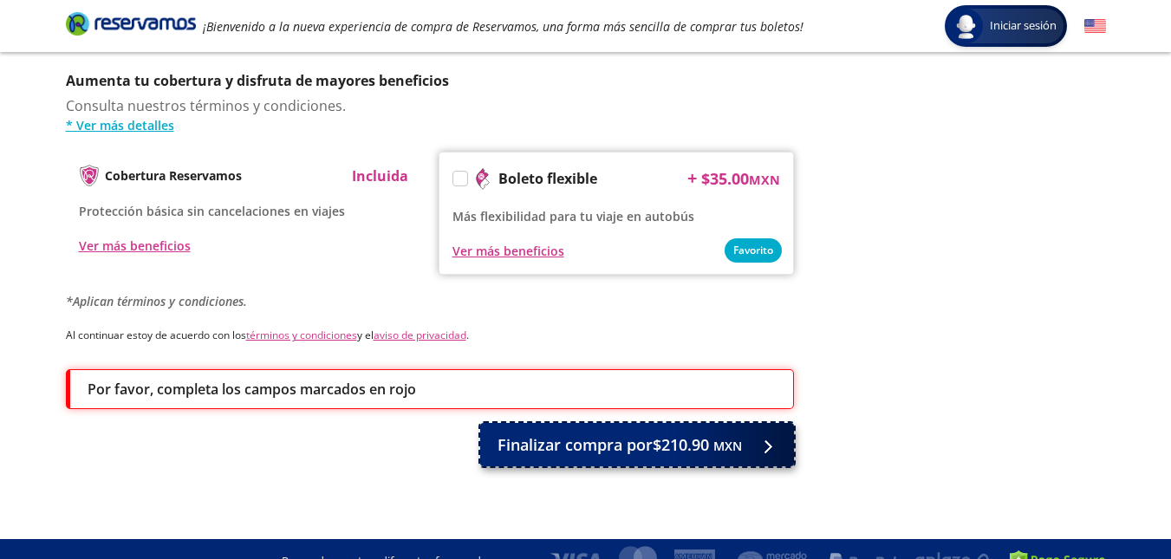
click at [588, 433] on span "Finalizar compra por $210.90 MXN" at bounding box center [620, 444] width 244 height 23
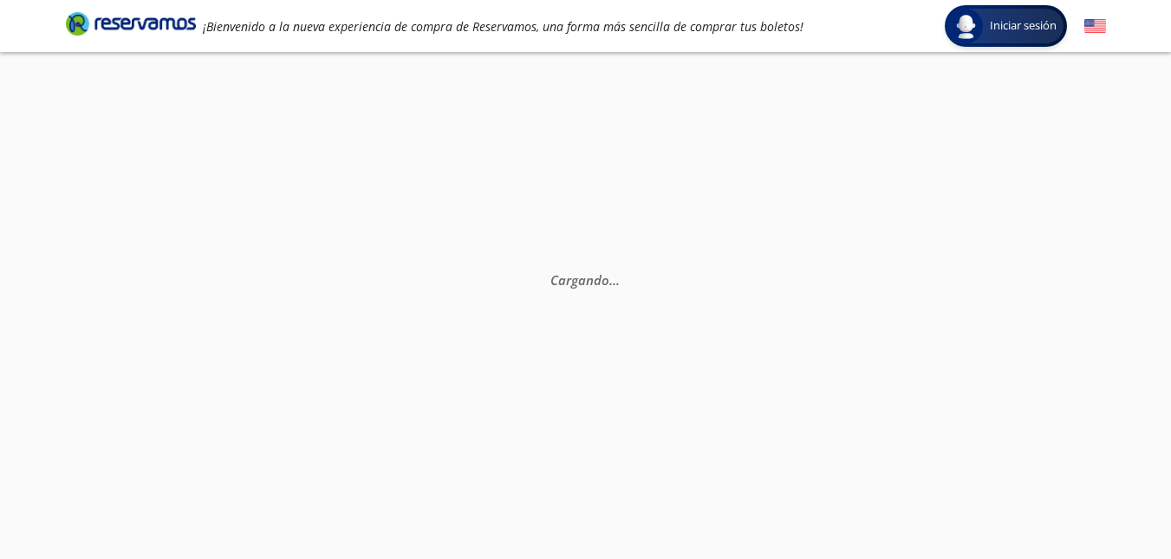
scroll to position [0, 0]
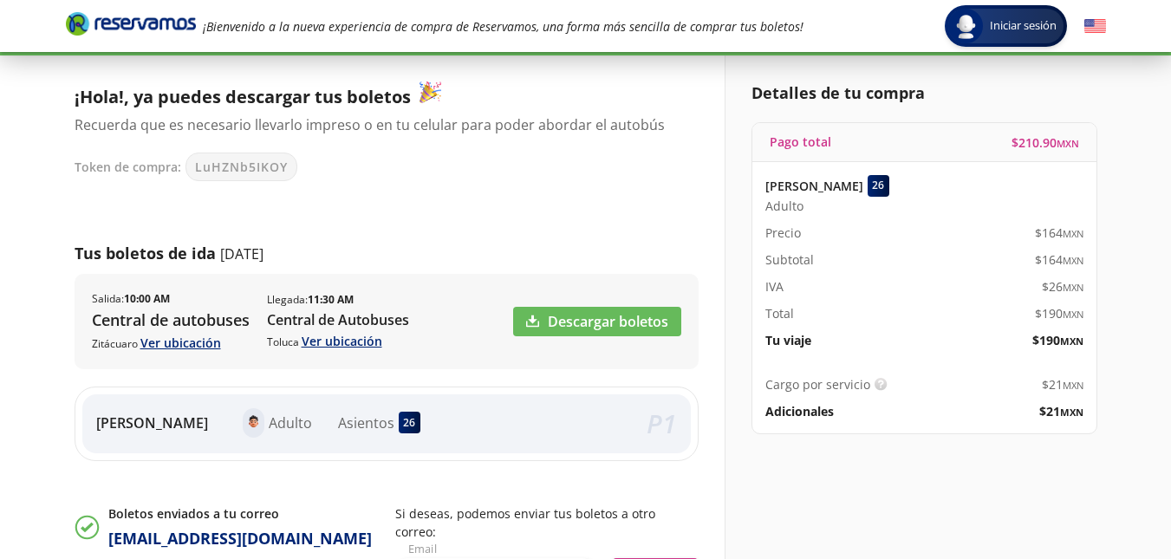
scroll to position [58, 0]
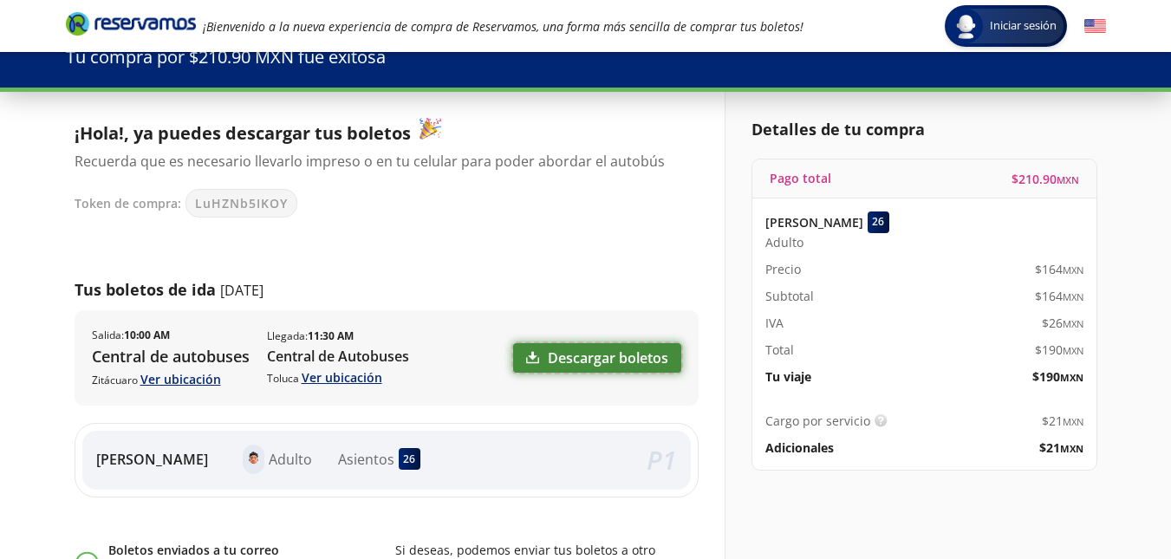
click at [539, 352] on link "Descargar boletos" at bounding box center [597, 357] width 168 height 29
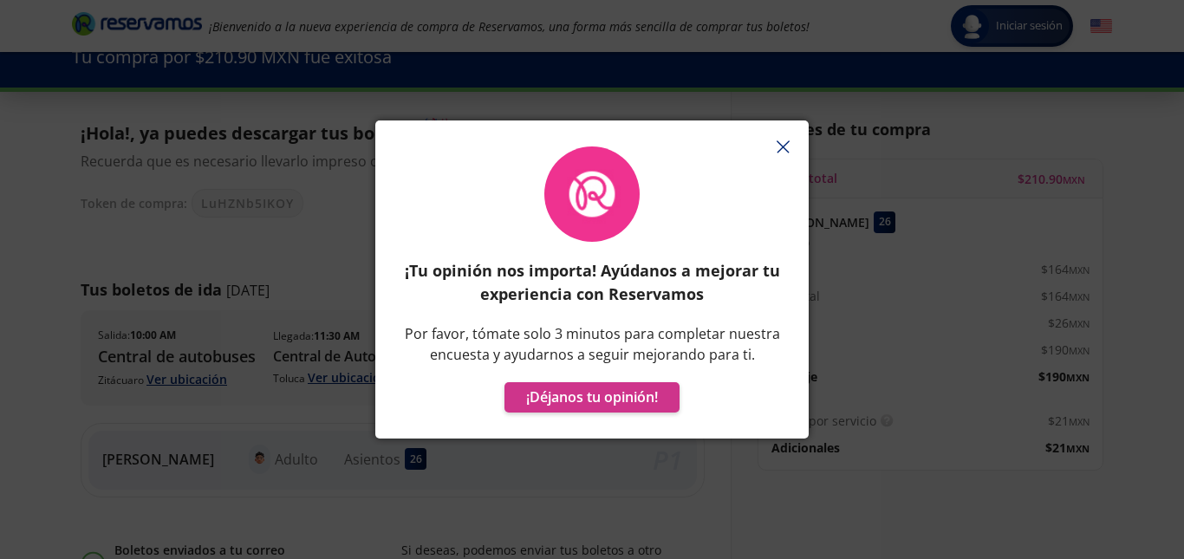
click at [779, 153] on button "button" at bounding box center [783, 146] width 26 height 26
